Goal: Find specific page/section: Find specific page/section

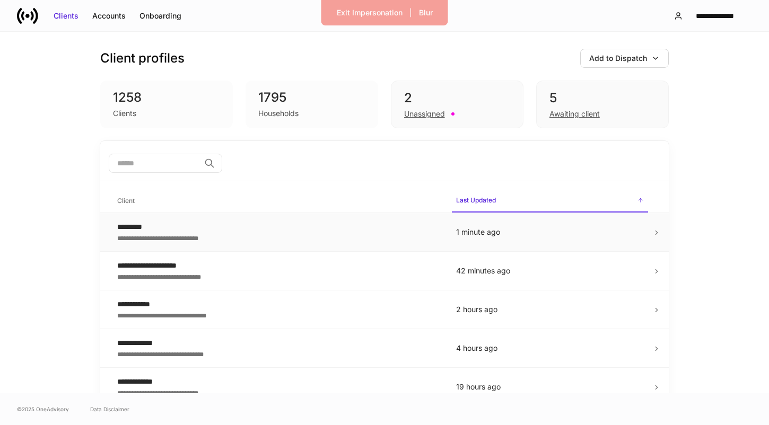
click at [441, 238] on td "**********" at bounding box center [278, 232] width 339 height 39
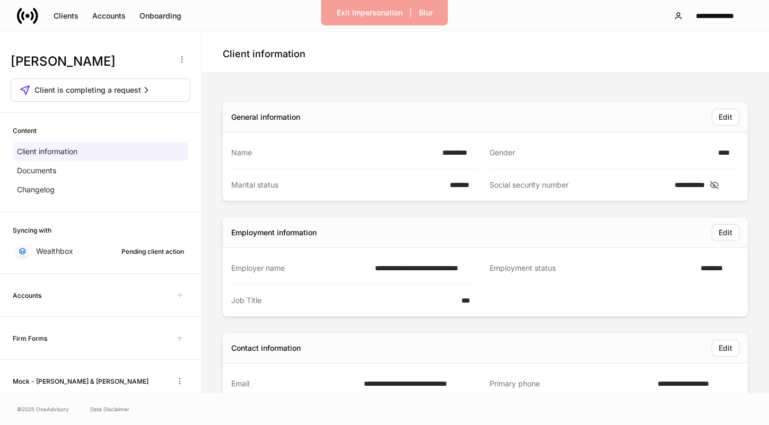
scroll to position [49, 0]
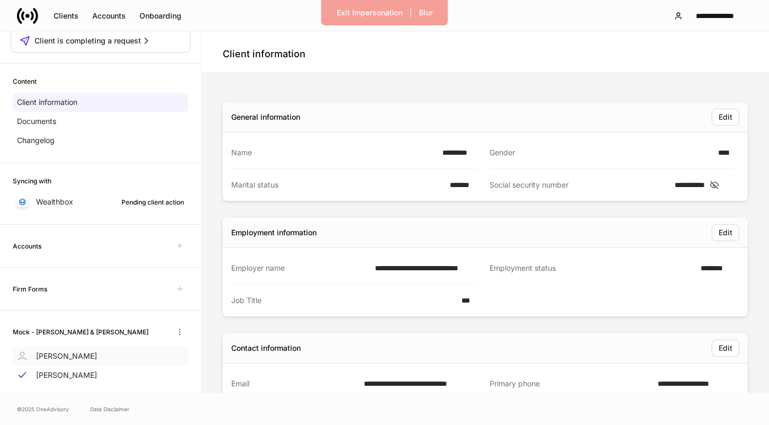
click at [111, 354] on div "[PERSON_NAME]" at bounding box center [100, 356] width 175 height 19
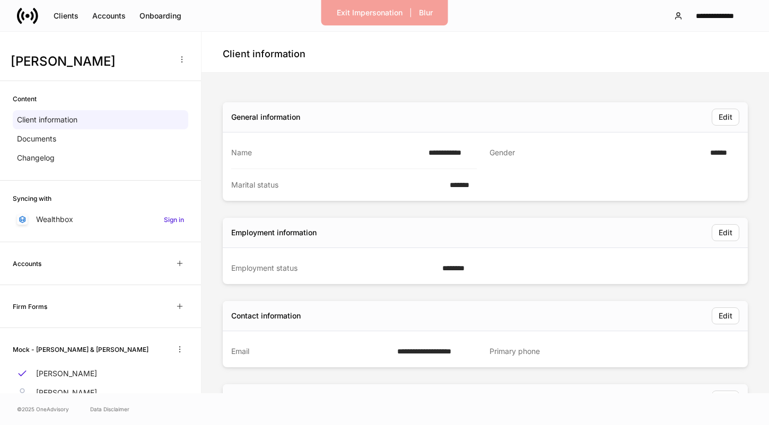
scroll to position [39, 0]
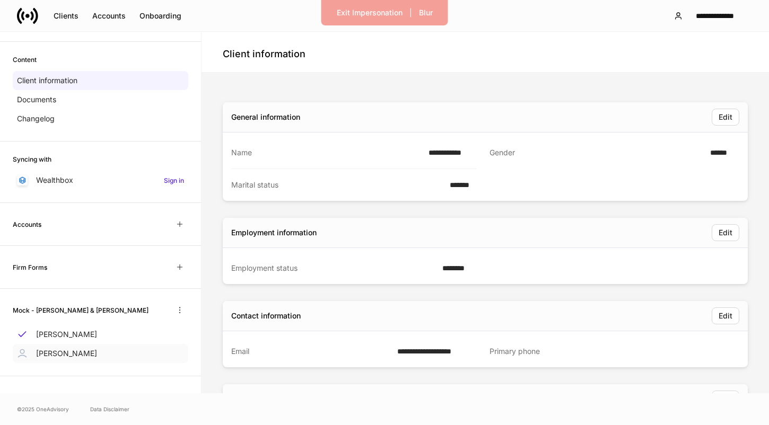
click at [89, 351] on div "[PERSON_NAME]" at bounding box center [100, 353] width 175 height 19
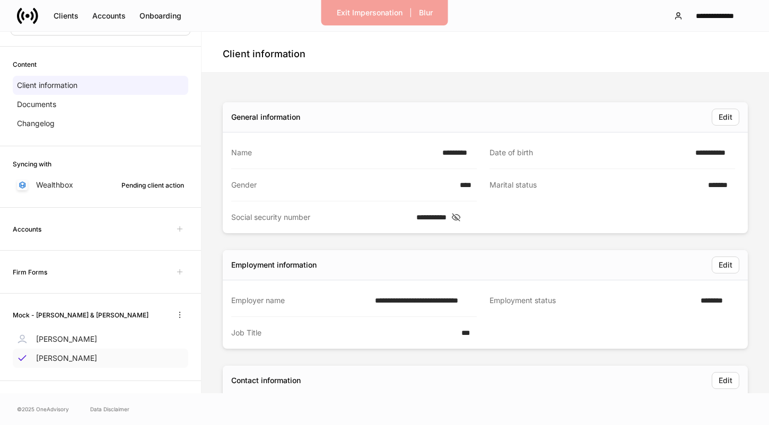
scroll to position [71, 0]
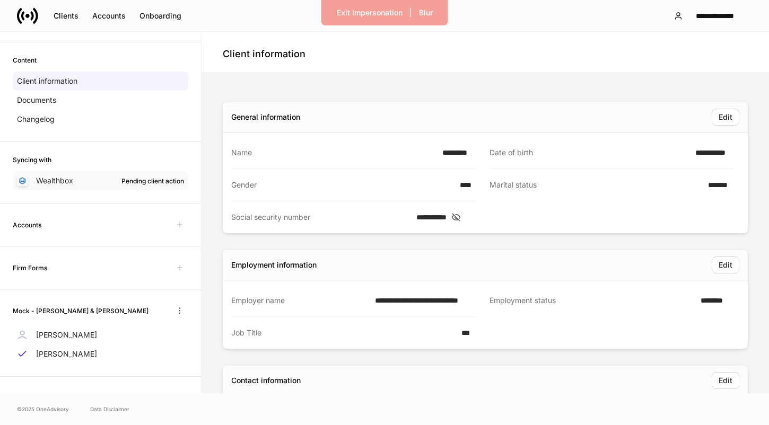
click at [146, 180] on div "Pending client action" at bounding box center [152, 181] width 63 height 10
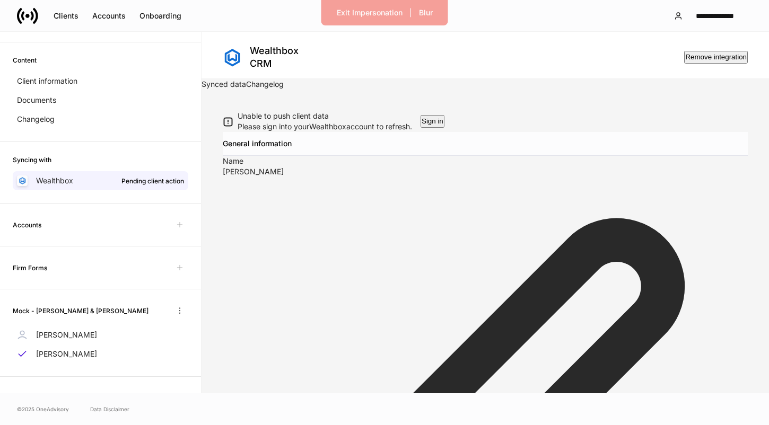
scroll to position [233, 0]
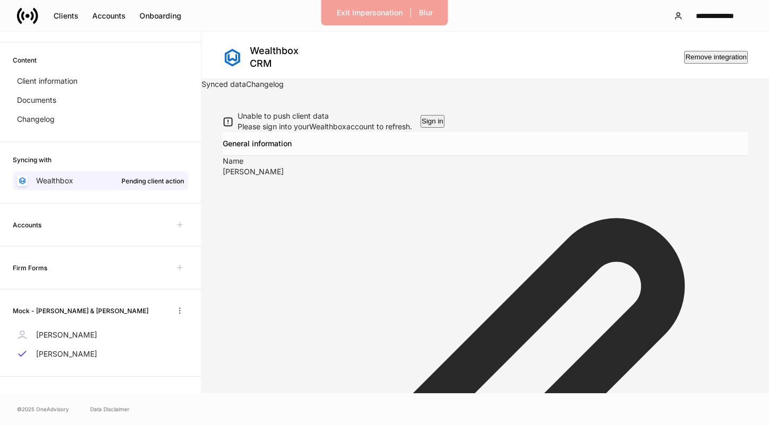
click at [284, 89] on link "Changelog" at bounding box center [265, 84] width 38 height 9
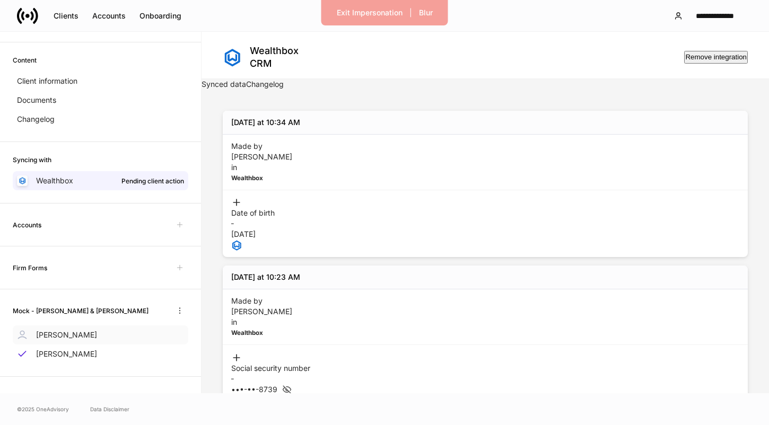
click at [122, 337] on div "[PERSON_NAME]" at bounding box center [100, 334] width 175 height 19
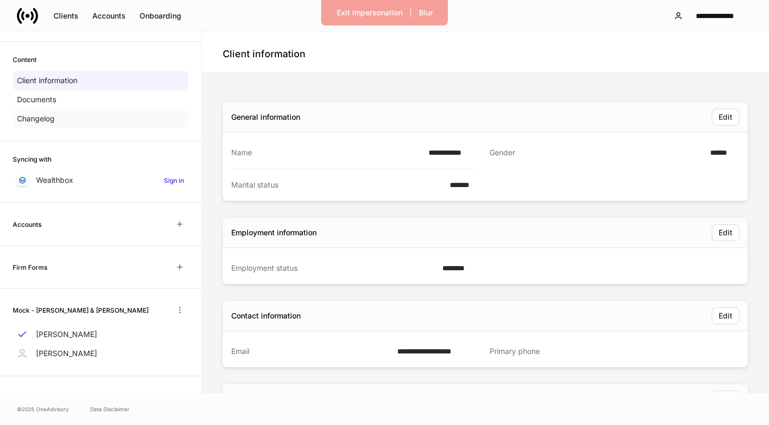
click at [66, 117] on div "Changelog" at bounding box center [100, 118] width 175 height 19
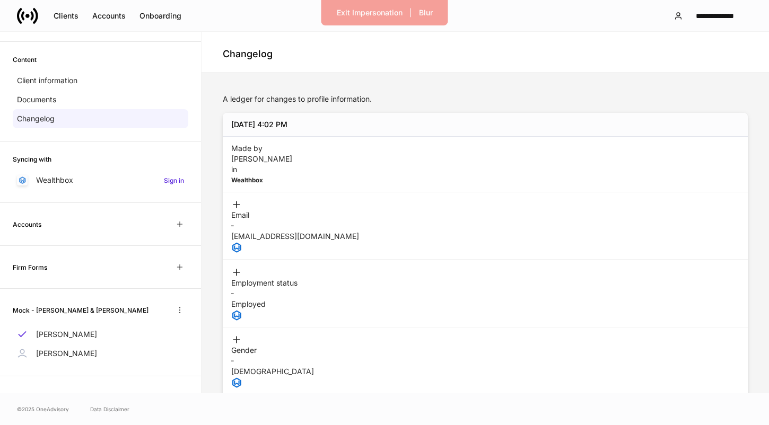
click at [235, 372] on div "A ledger for changes to profile information. [DATE] 4:02 PM Made by [PERSON_NAM…" at bounding box center [485, 278] width 559 height 402
click at [372, 15] on div "Exit Impersonation" at bounding box center [370, 12] width 66 height 11
